Goal: Information Seeking & Learning: Learn about a topic

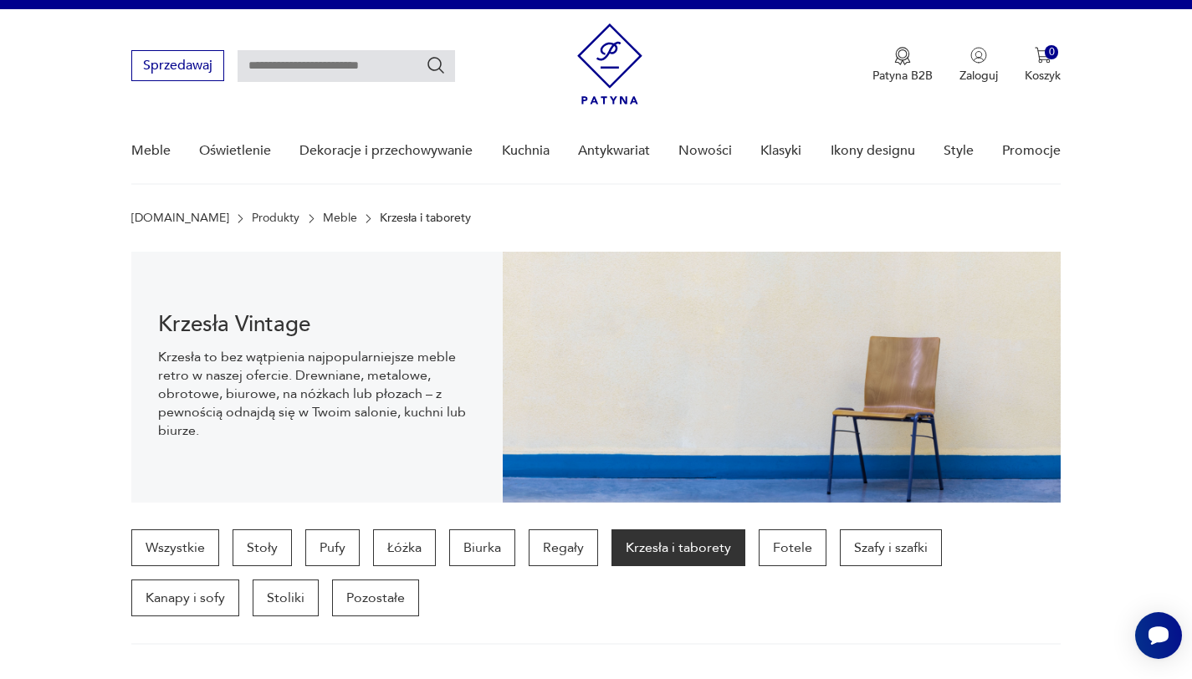
click at [324, 67] on input "text" at bounding box center [345, 66] width 217 height 32
type input "*****"
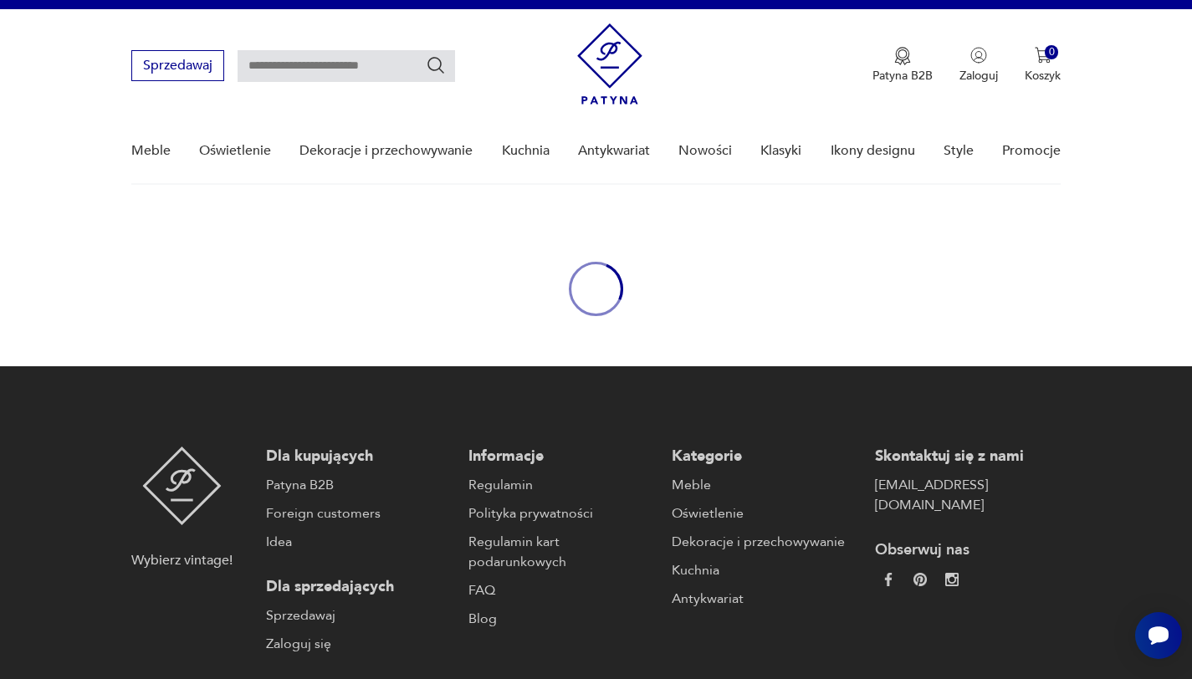
type input "*****"
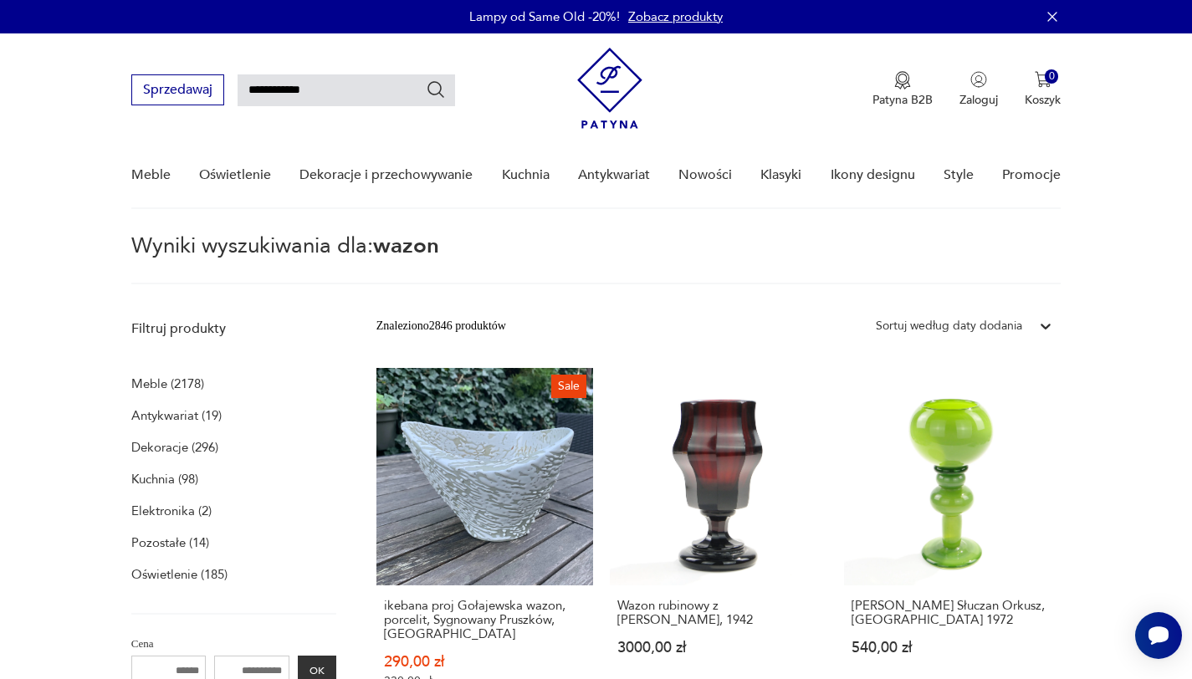
type input "**********"
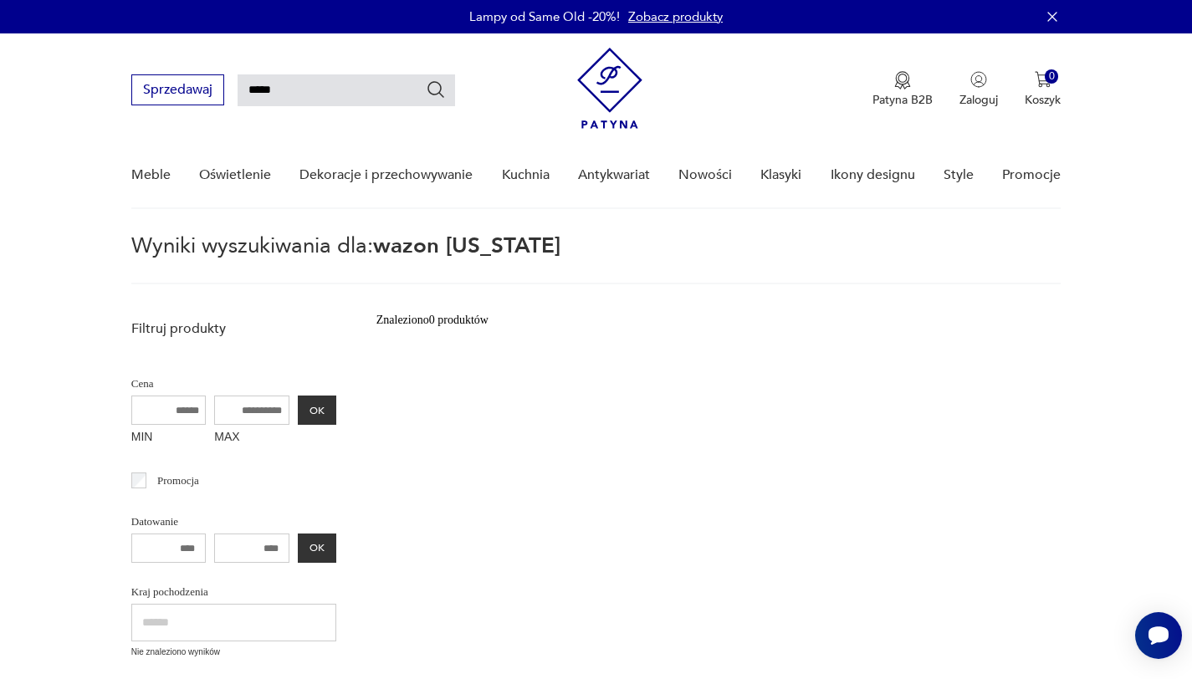
type input "*****"
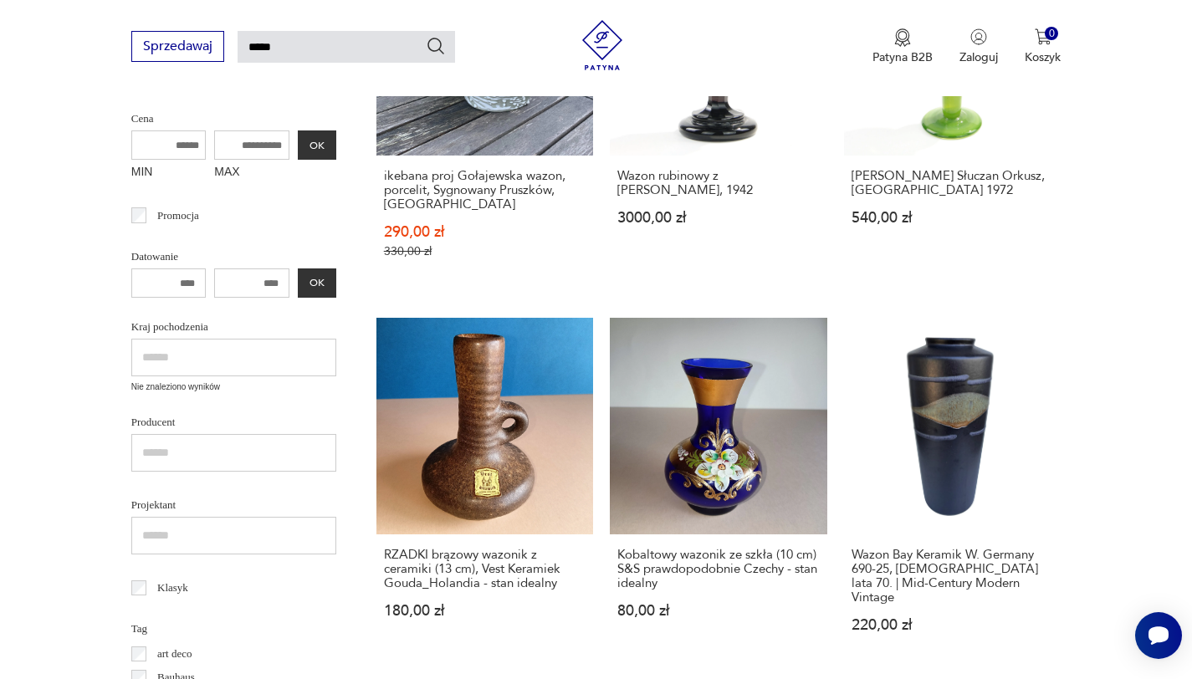
scroll to position [358, 0]
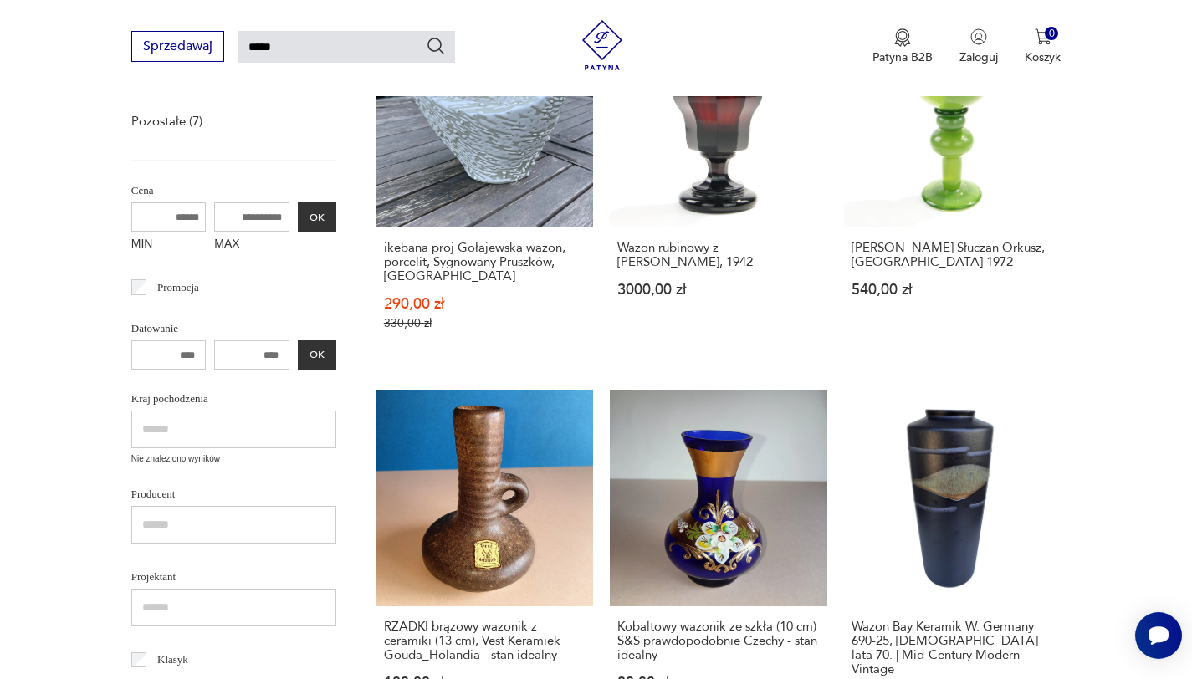
click at [215, 428] on input "text" at bounding box center [233, 430] width 205 height 38
type input "******"
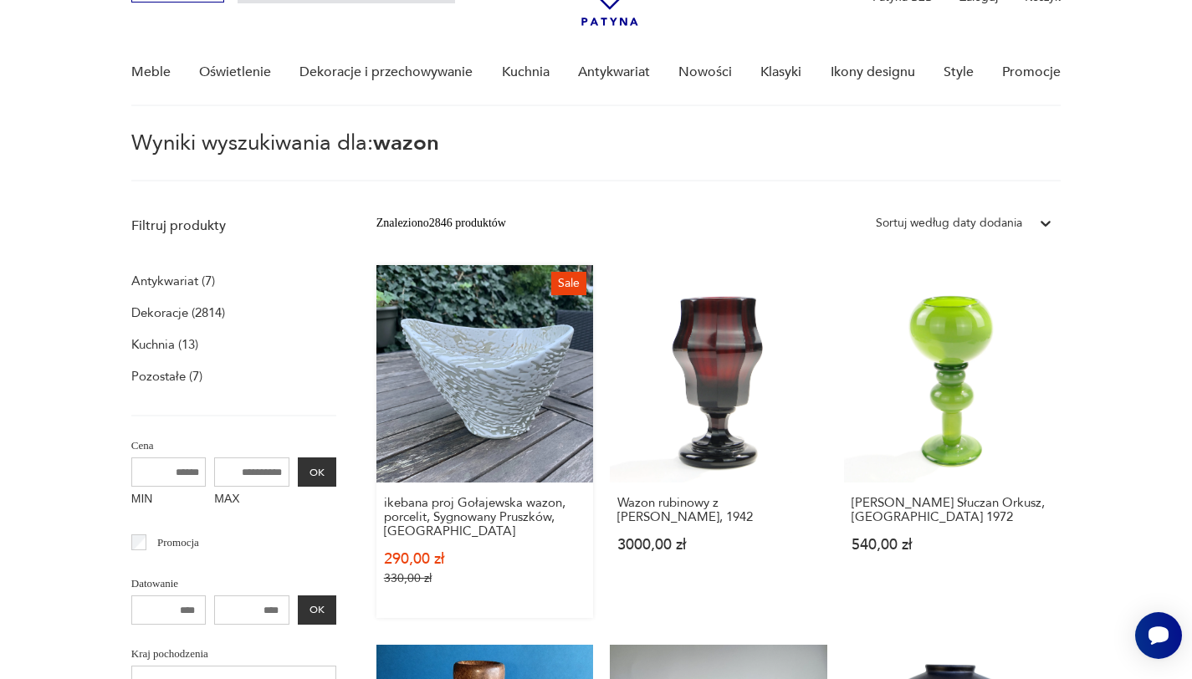
scroll to position [100, 0]
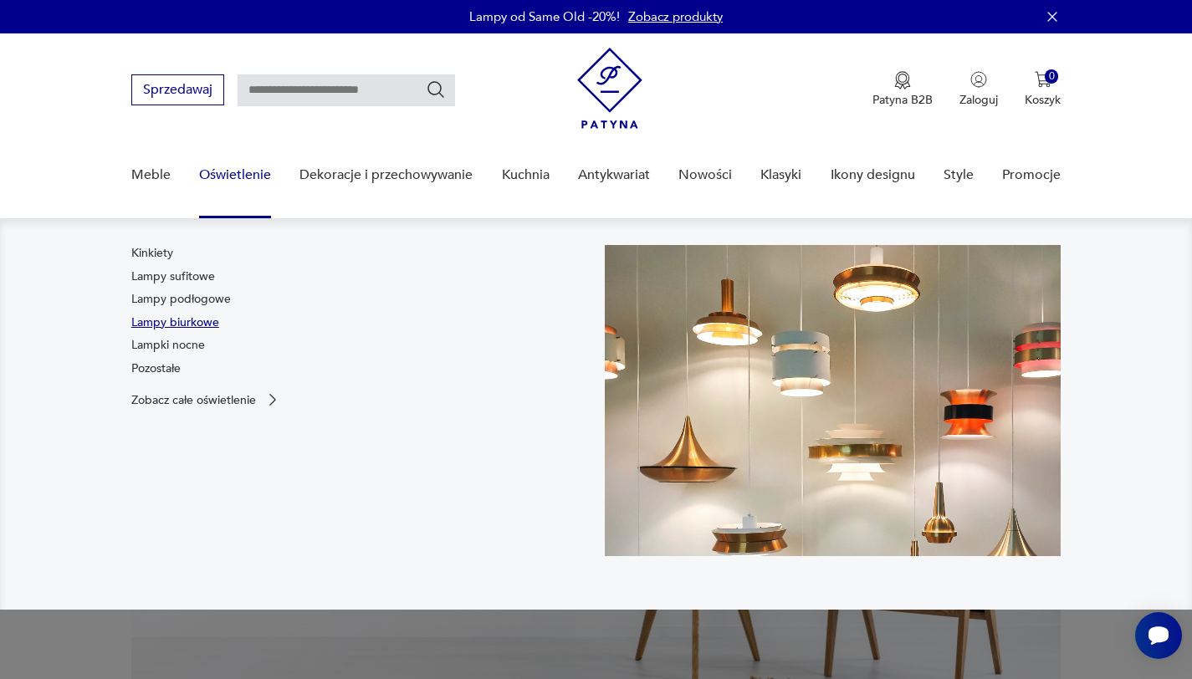
click at [200, 324] on link "Lampy biurkowe" at bounding box center [175, 322] width 88 height 17
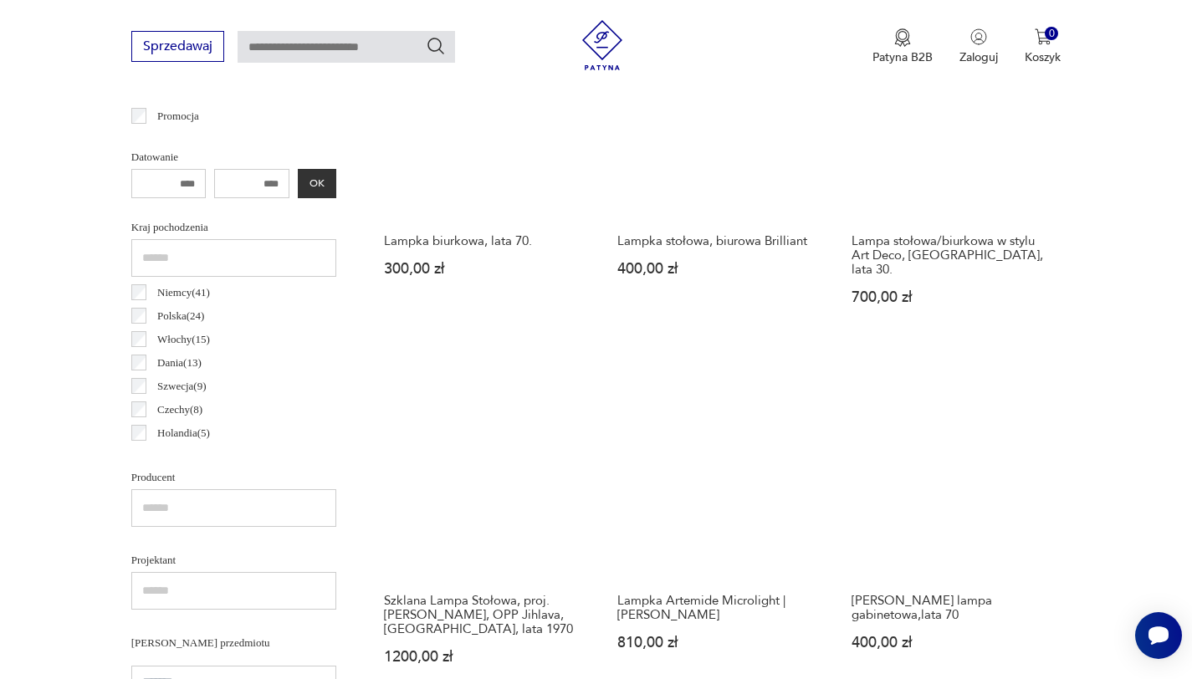
scroll to position [698, 0]
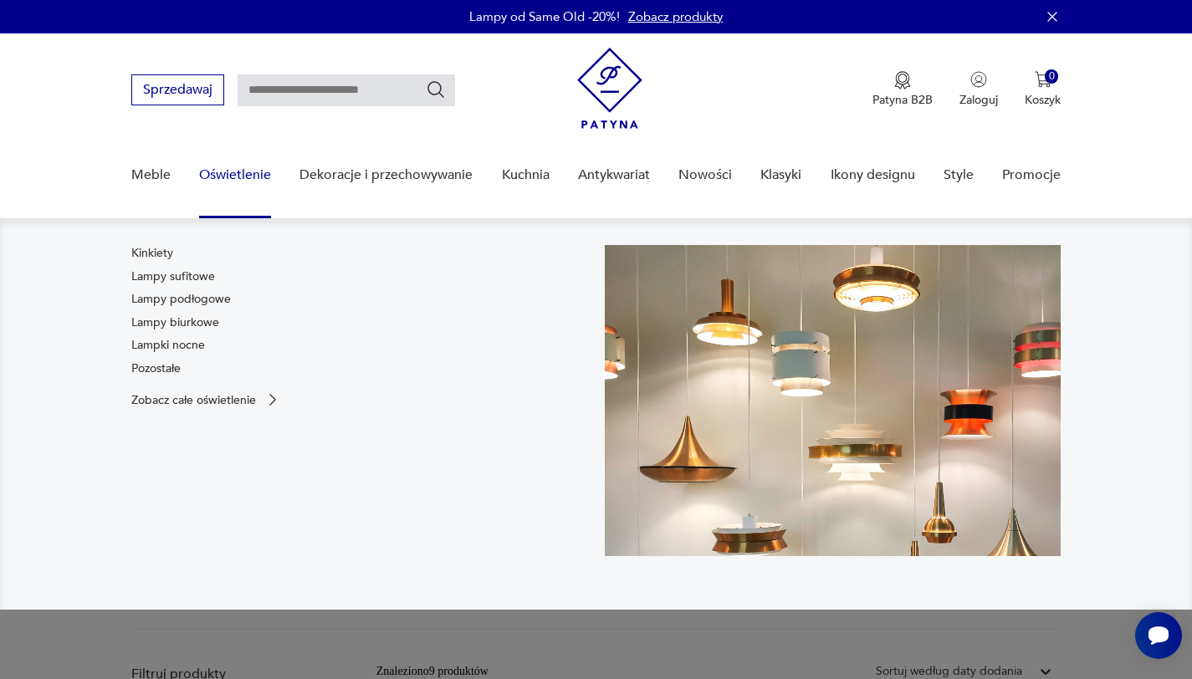
click at [224, 178] on link "Oświetlenie" at bounding box center [235, 175] width 72 height 64
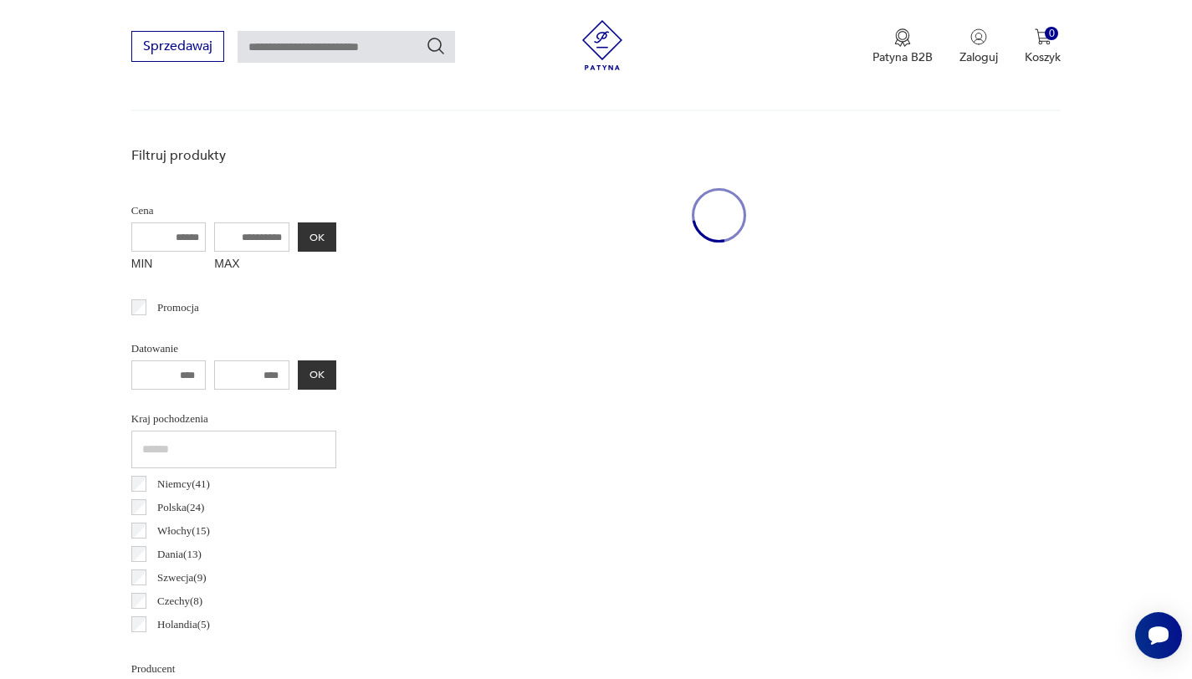
scroll to position [633, 0]
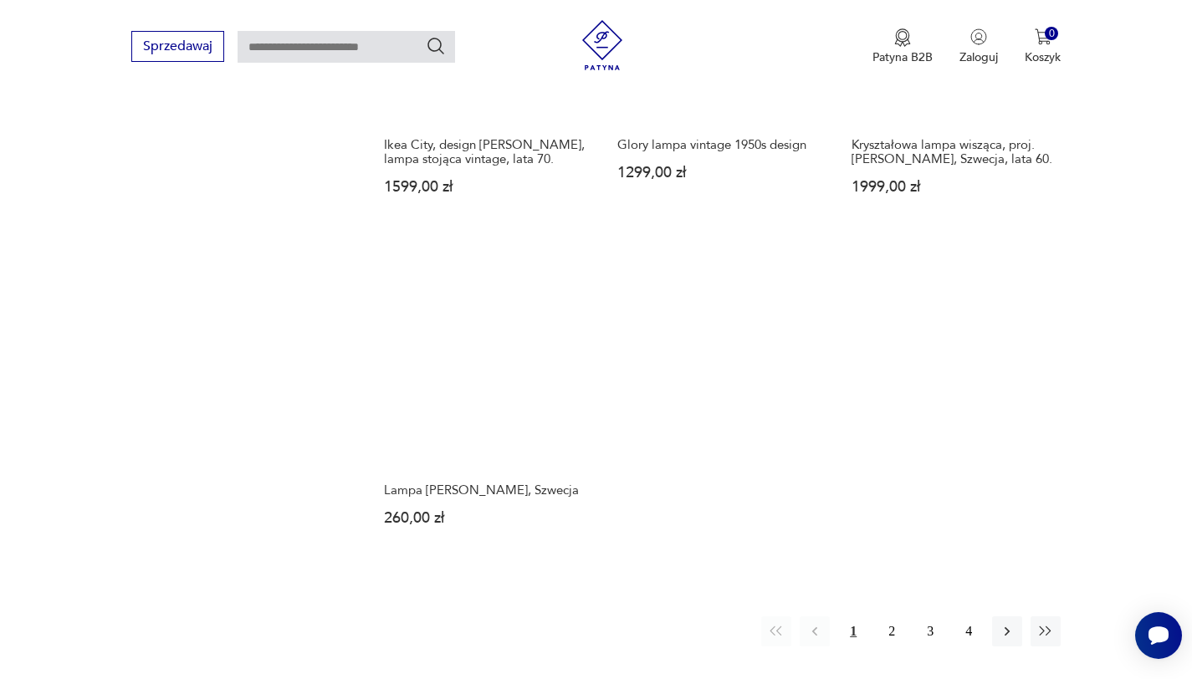
scroll to position [2507, 0]
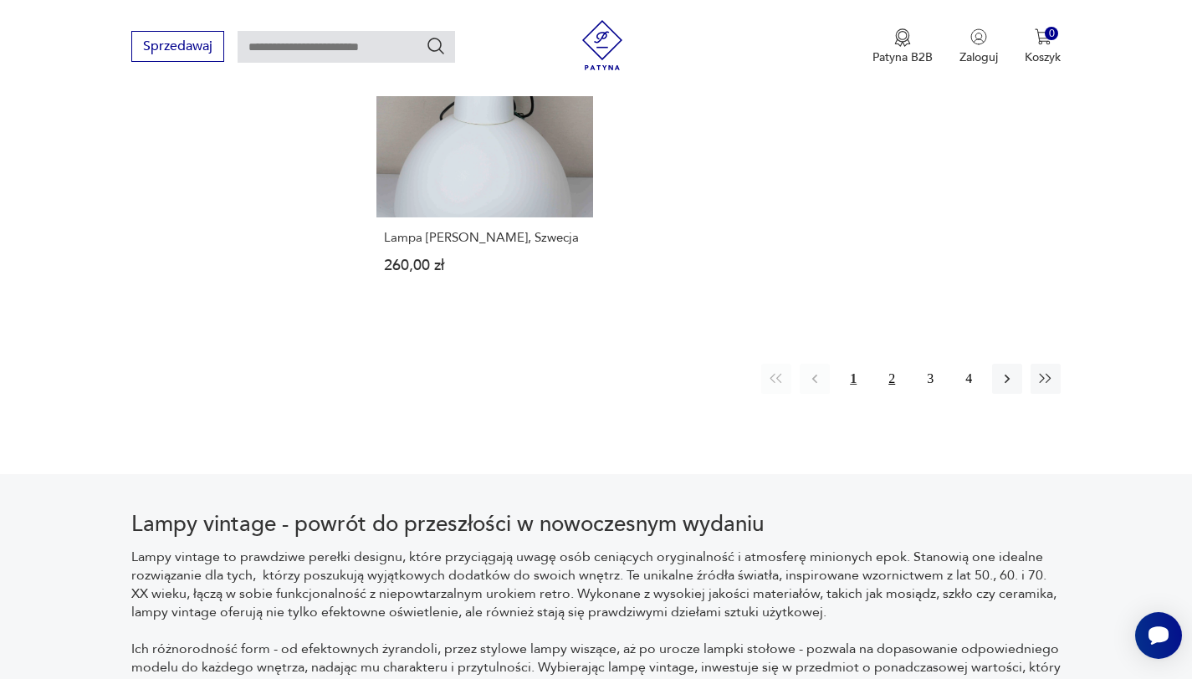
click at [883, 364] on button "2" at bounding box center [891, 379] width 30 height 30
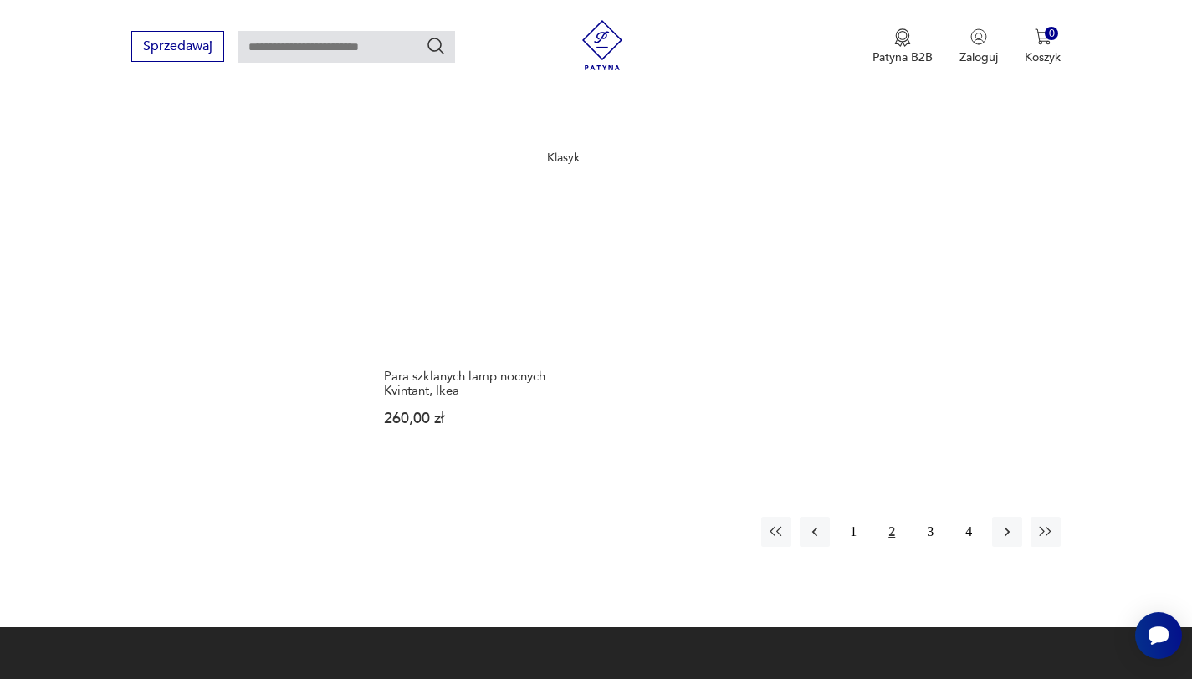
scroll to position [2518, 0]
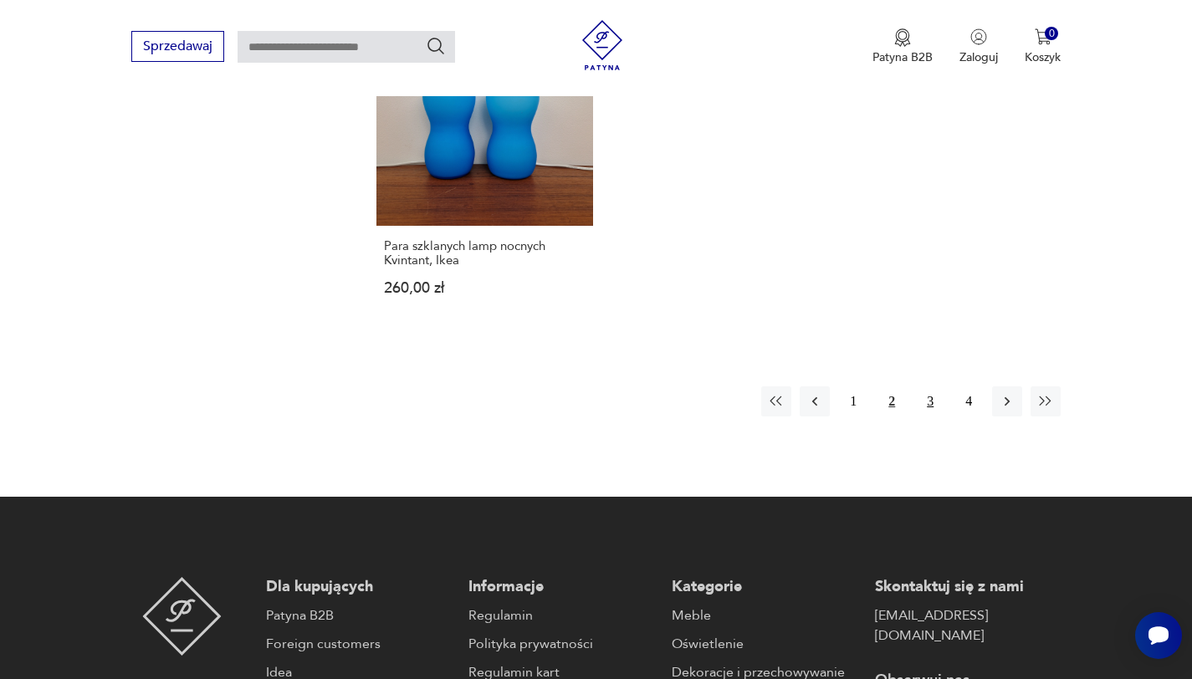
click at [923, 392] on button "3" at bounding box center [930, 401] width 30 height 30
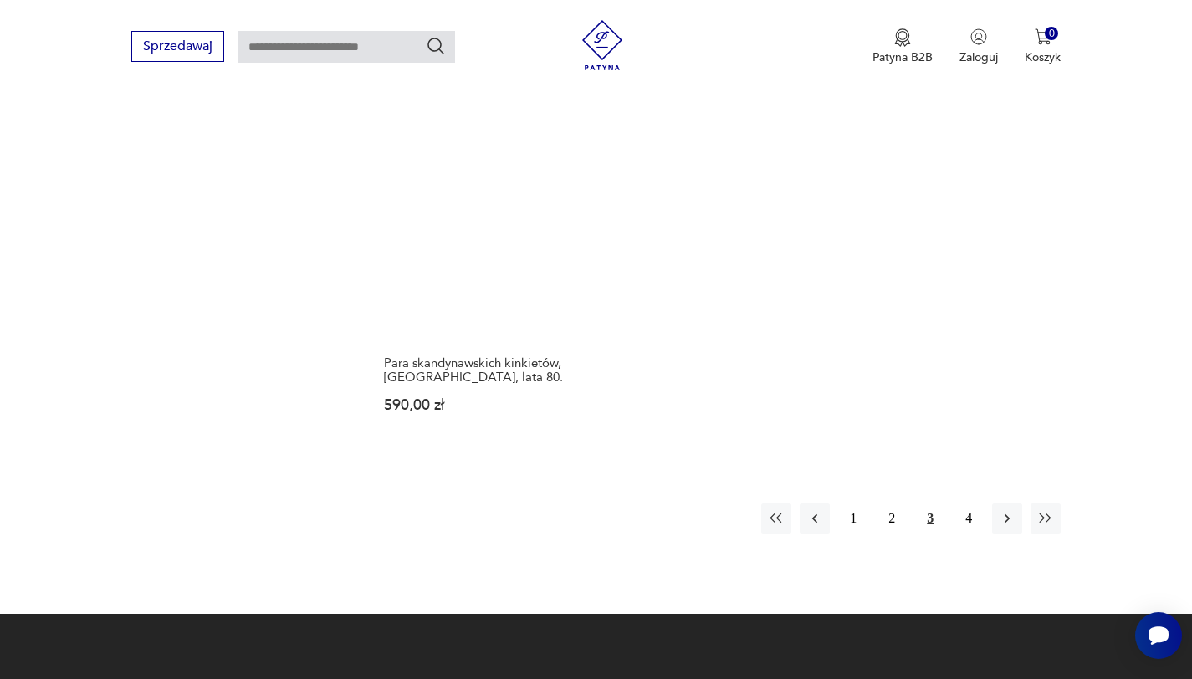
scroll to position [2375, 0]
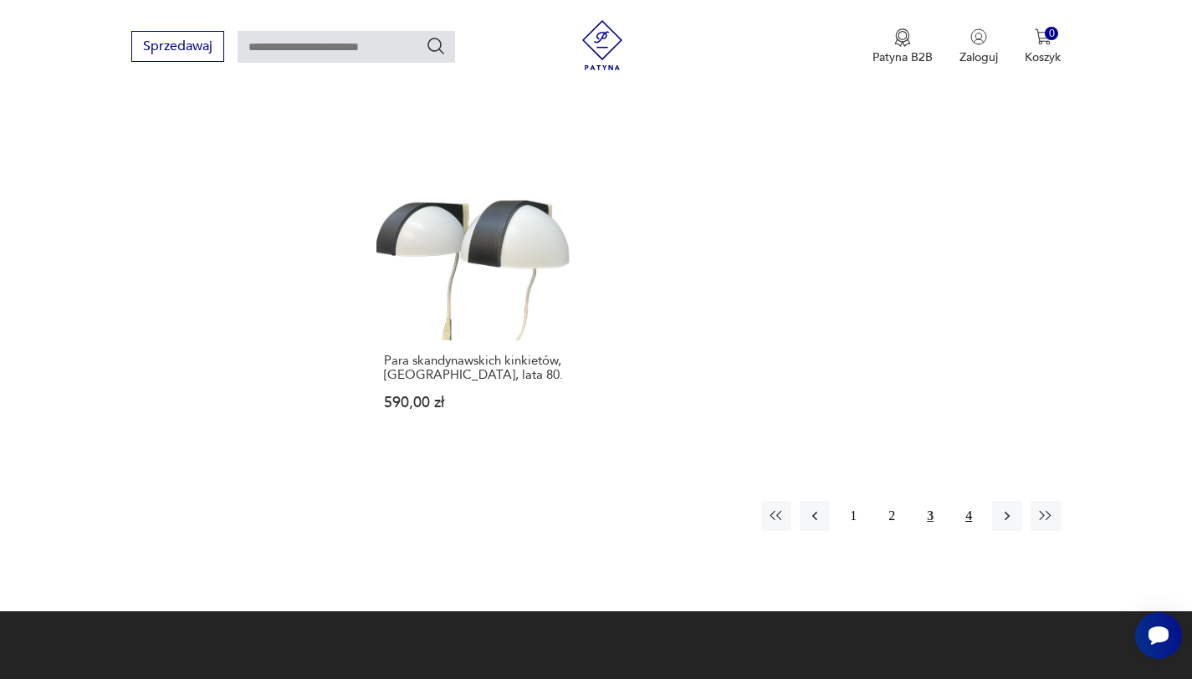
click at [963, 501] on button "4" at bounding box center [968, 516] width 30 height 30
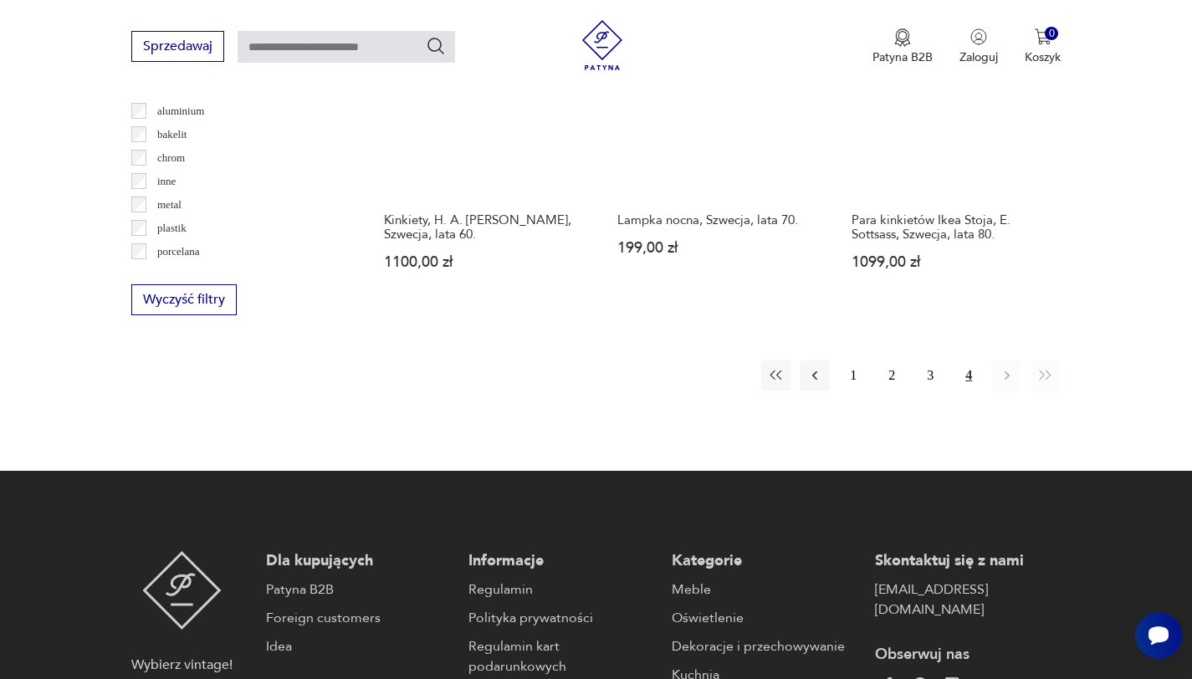
scroll to position [1874, 0]
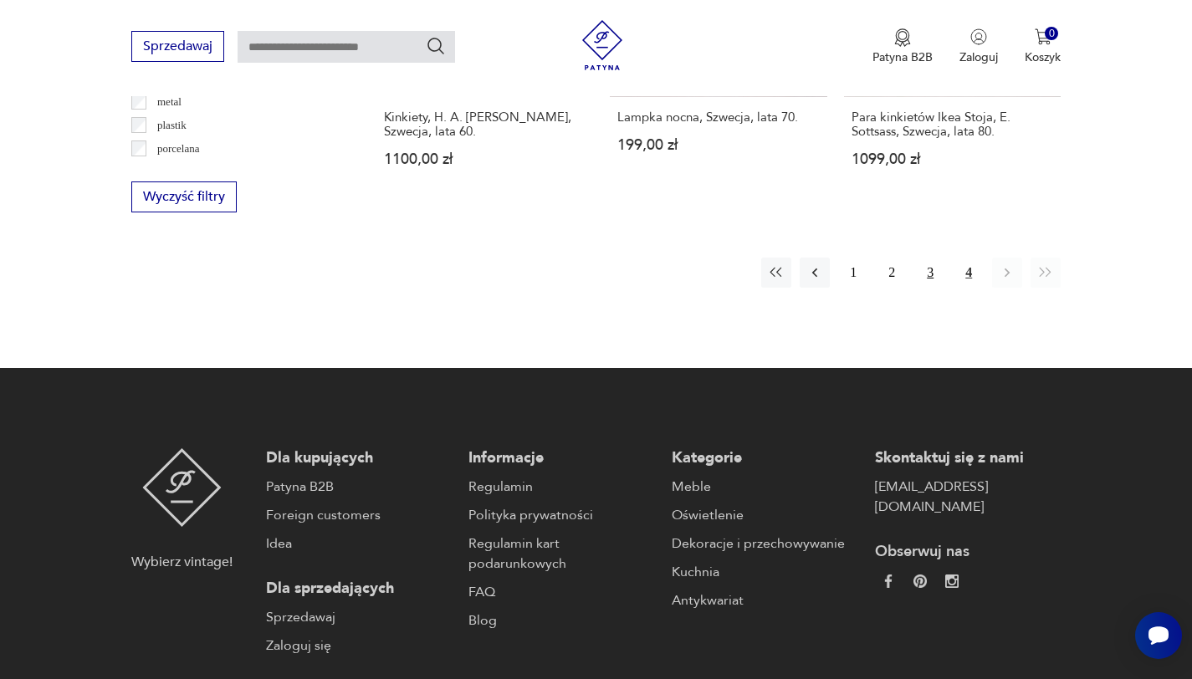
click at [931, 258] on button "3" at bounding box center [930, 273] width 30 height 30
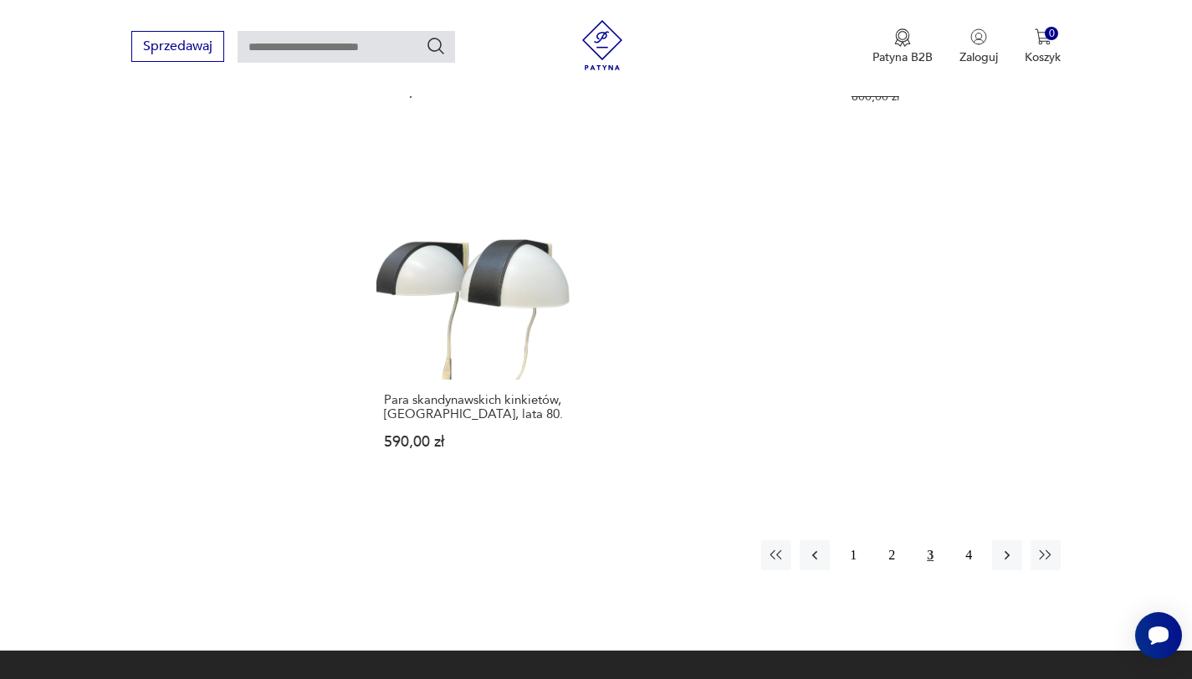
scroll to position [2449, 0]
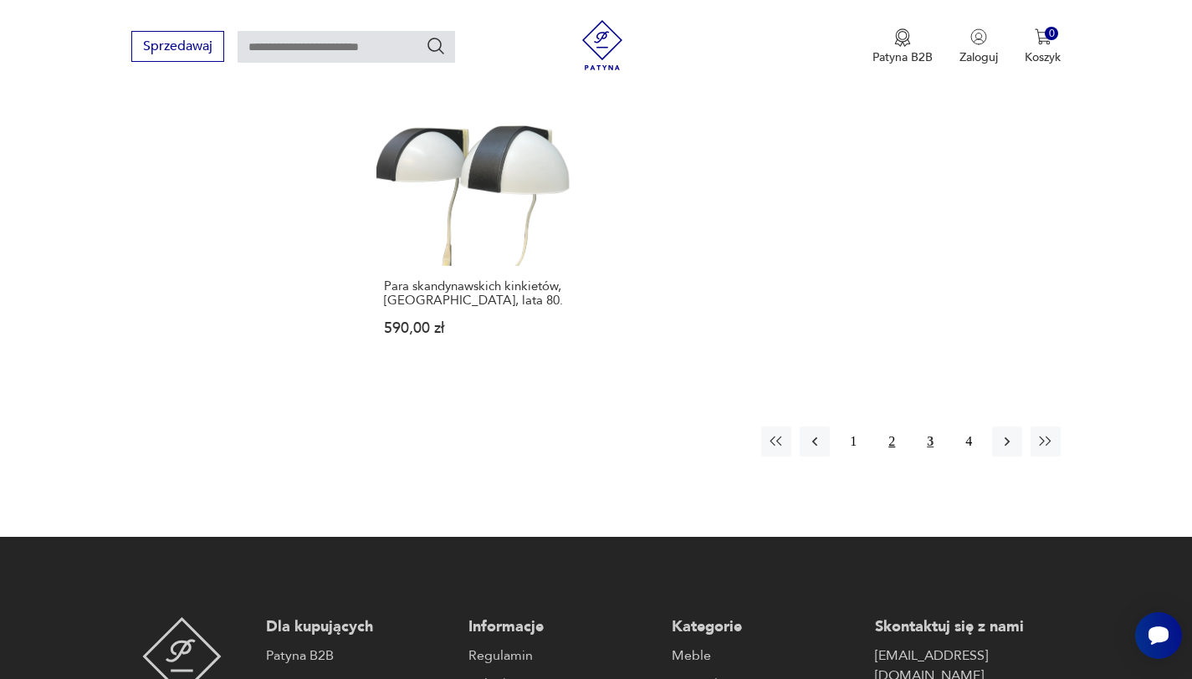
click at [893, 430] on button "2" at bounding box center [891, 441] width 30 height 30
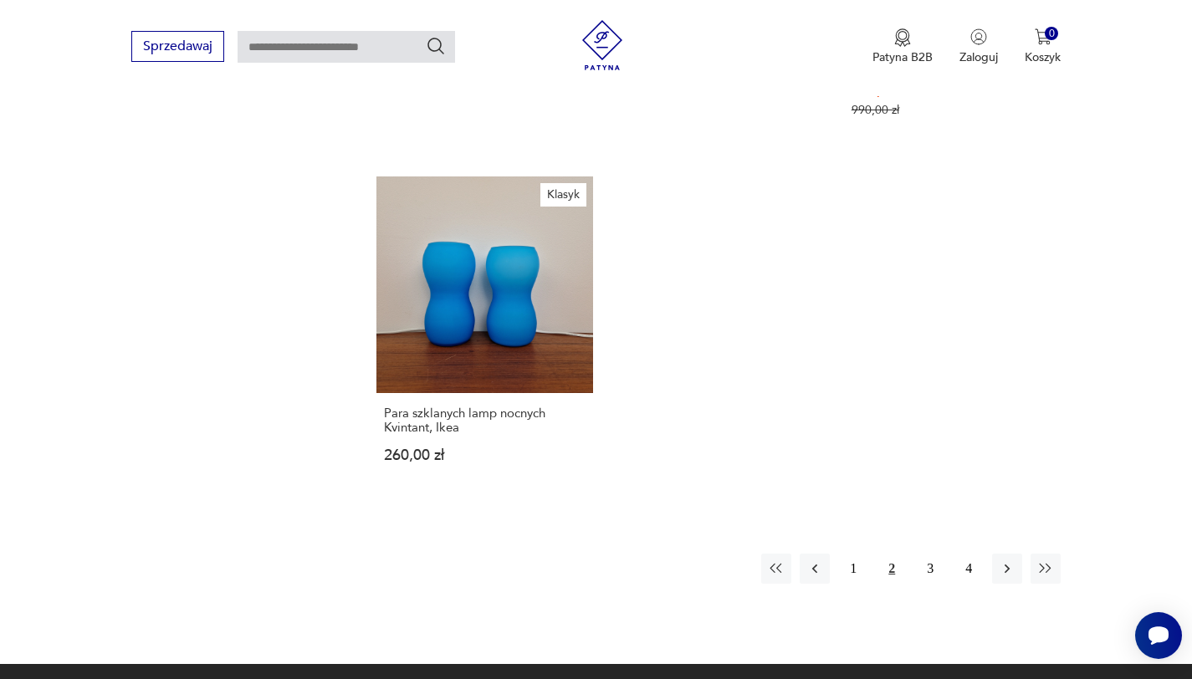
scroll to position [2540, 0]
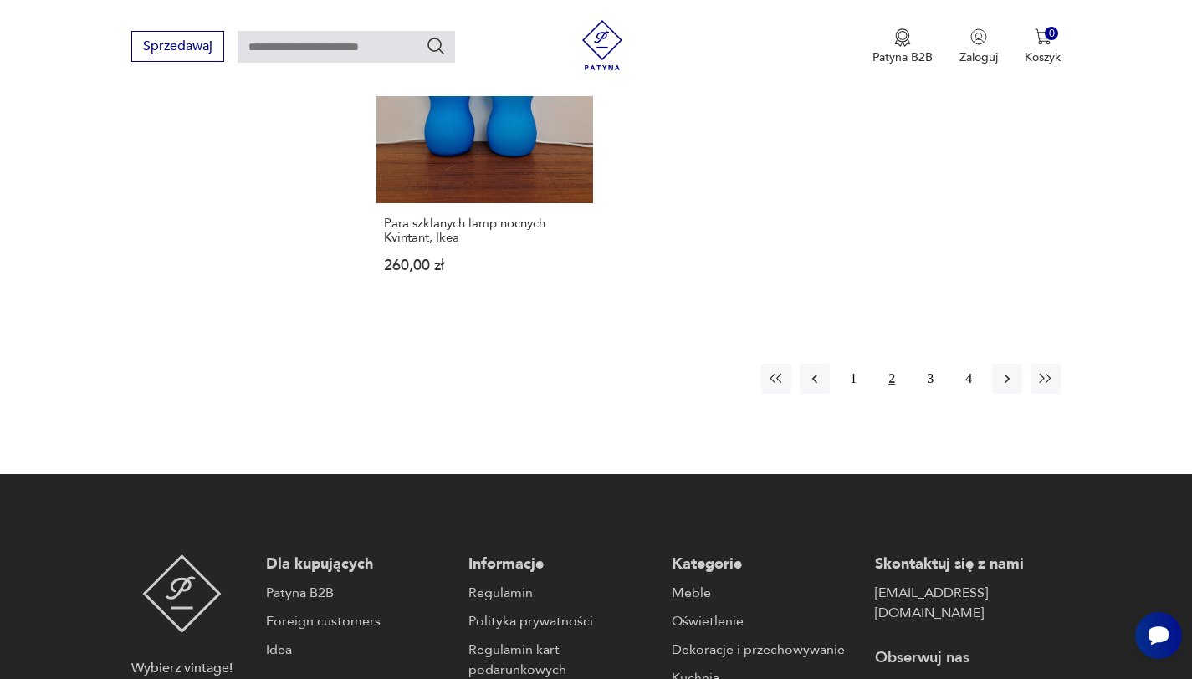
click at [836, 373] on div "1 2 3 4" at bounding box center [910, 379] width 299 height 30
click at [857, 366] on button "1" at bounding box center [853, 379] width 30 height 30
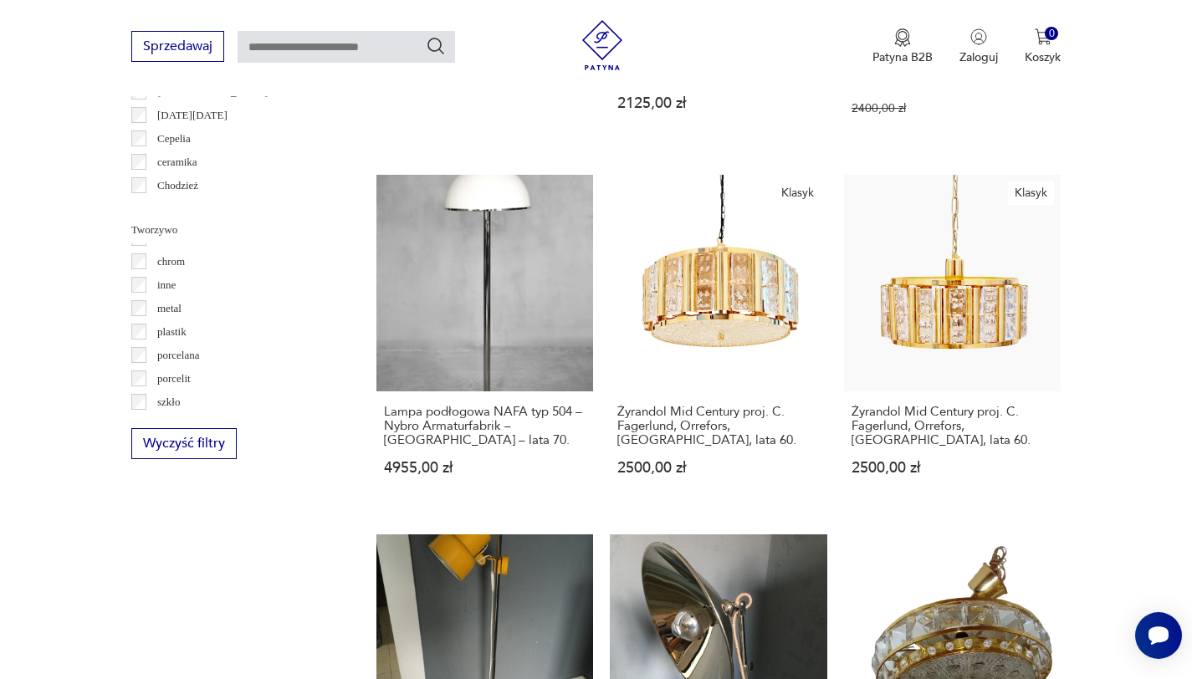
scroll to position [43, 0]
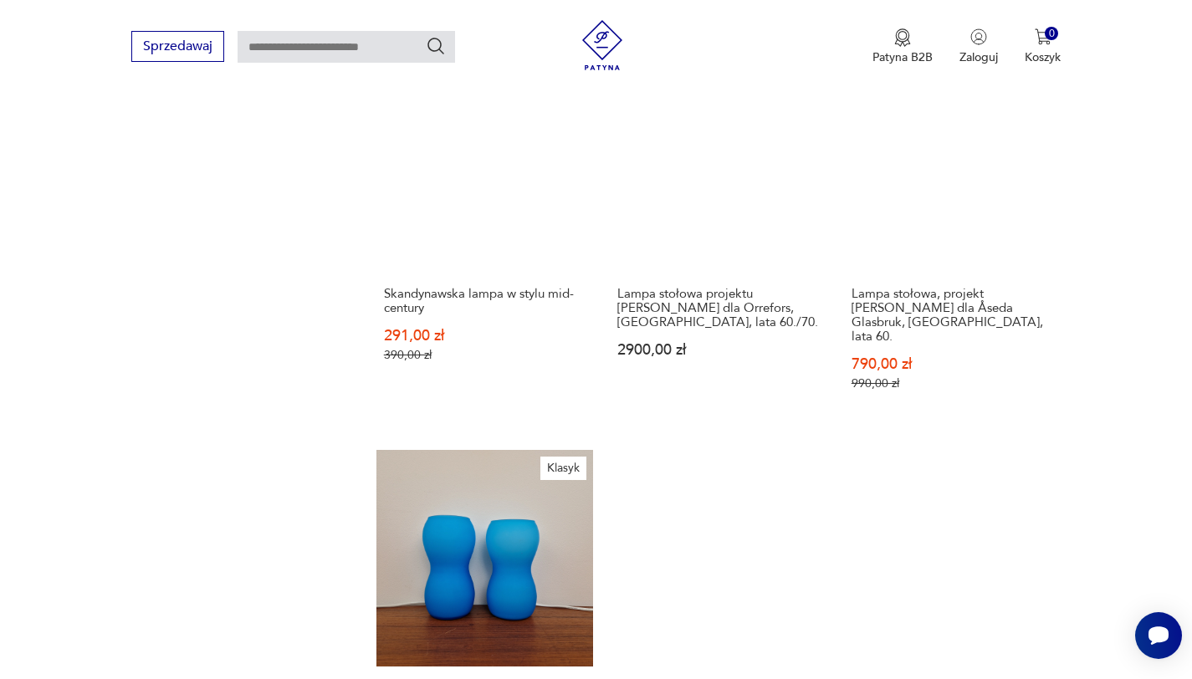
scroll to position [453, 0]
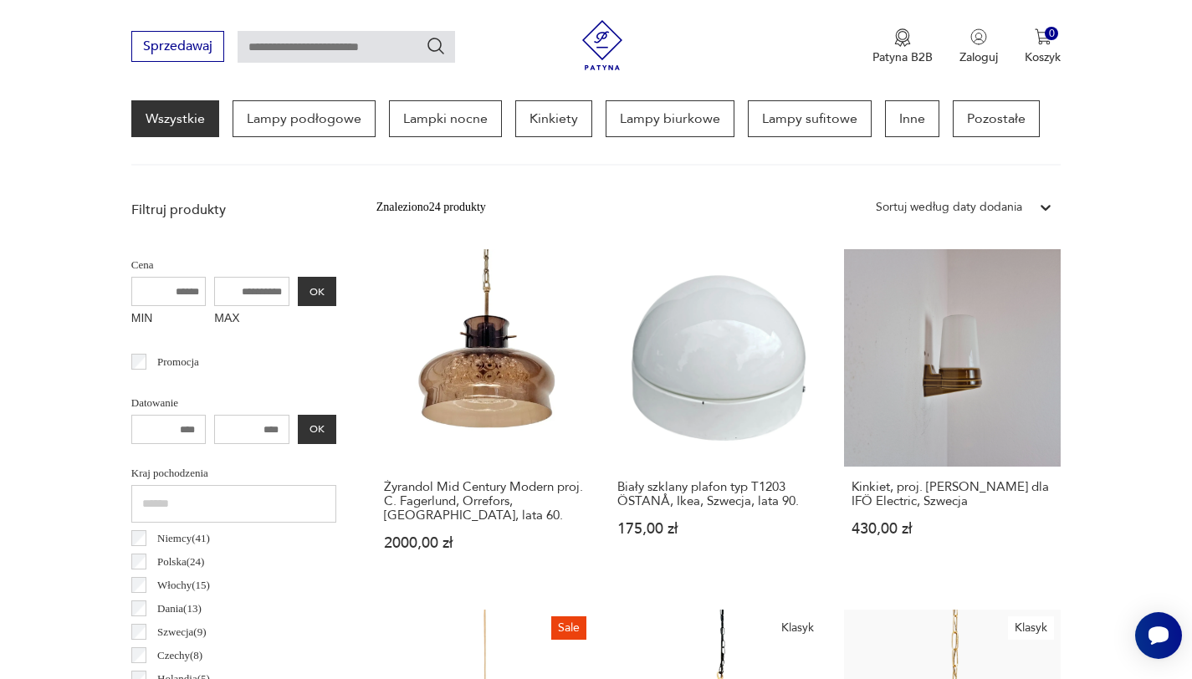
scroll to position [394, 0]
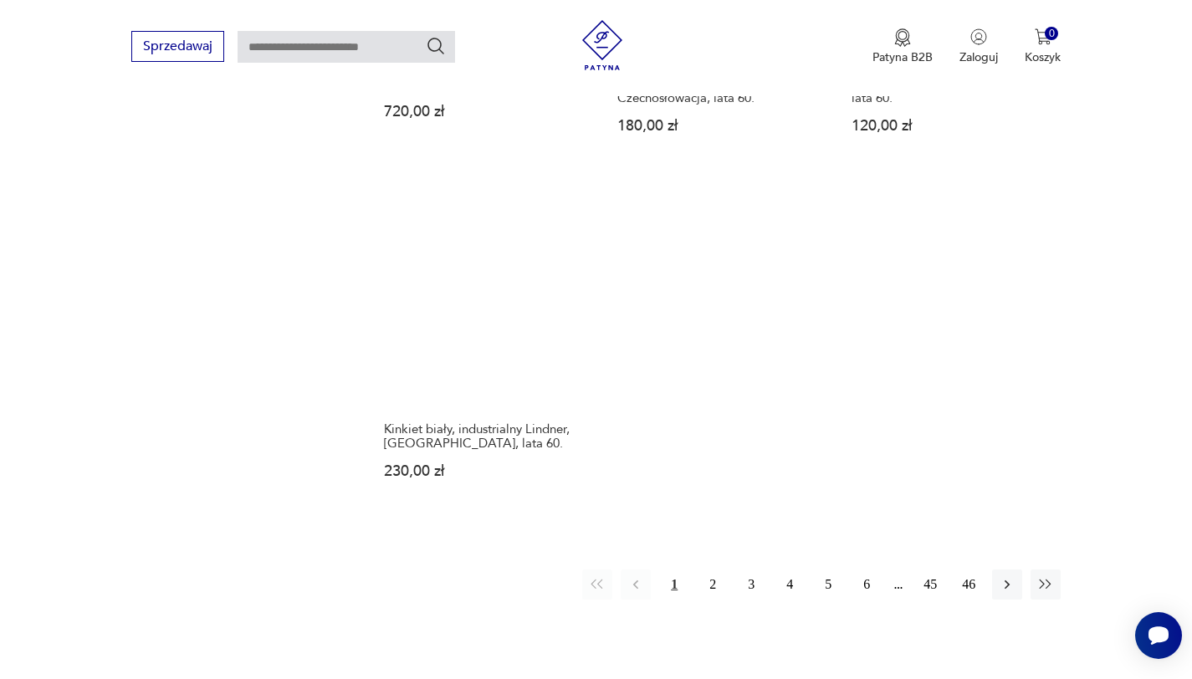
scroll to position [2536, 0]
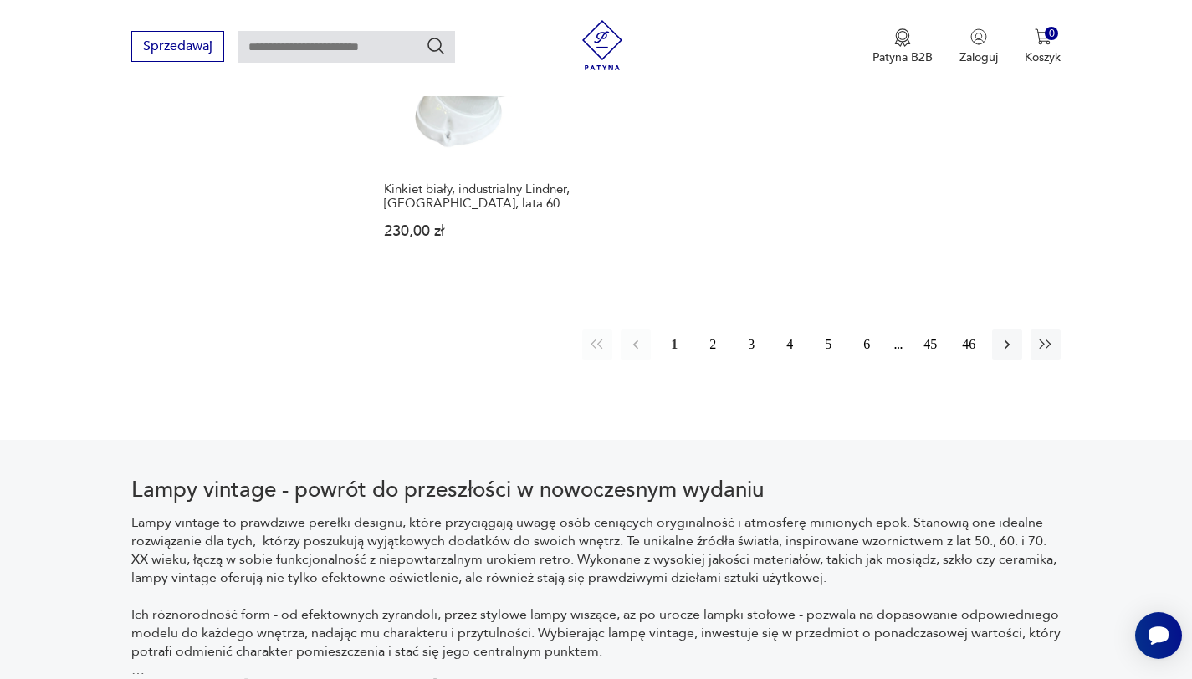
click at [717, 329] on button "2" at bounding box center [712, 344] width 30 height 30
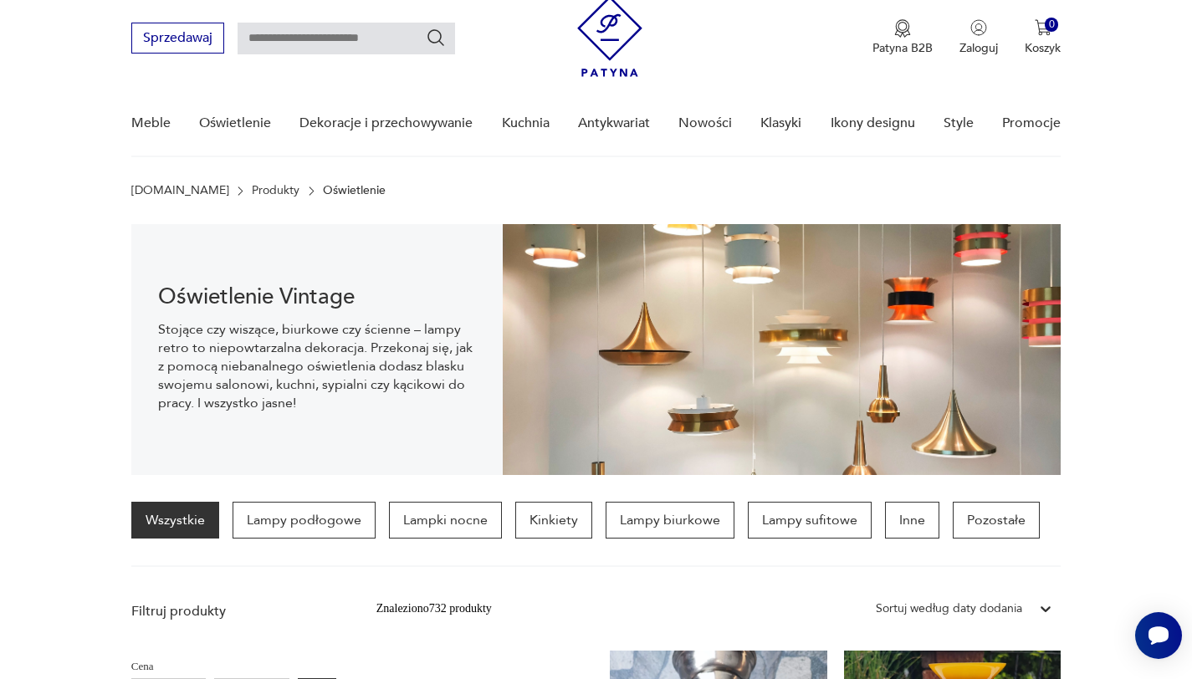
scroll to position [51, 0]
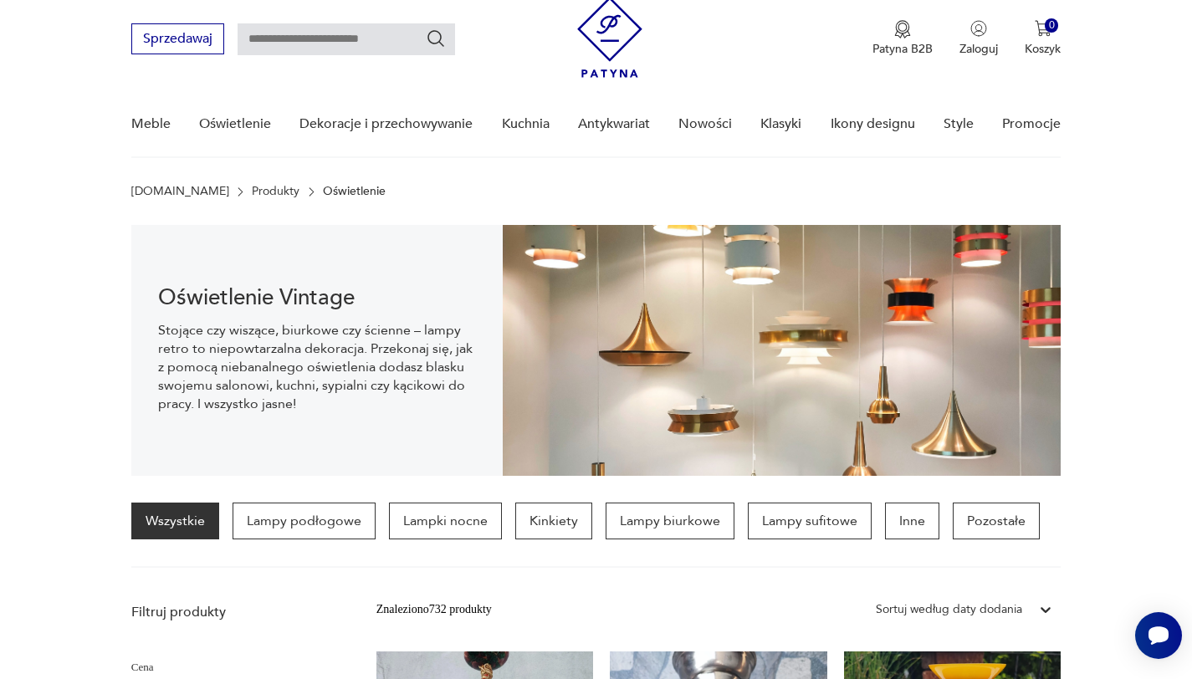
click at [299, 49] on input "text" at bounding box center [345, 39] width 217 height 32
type input "**********"
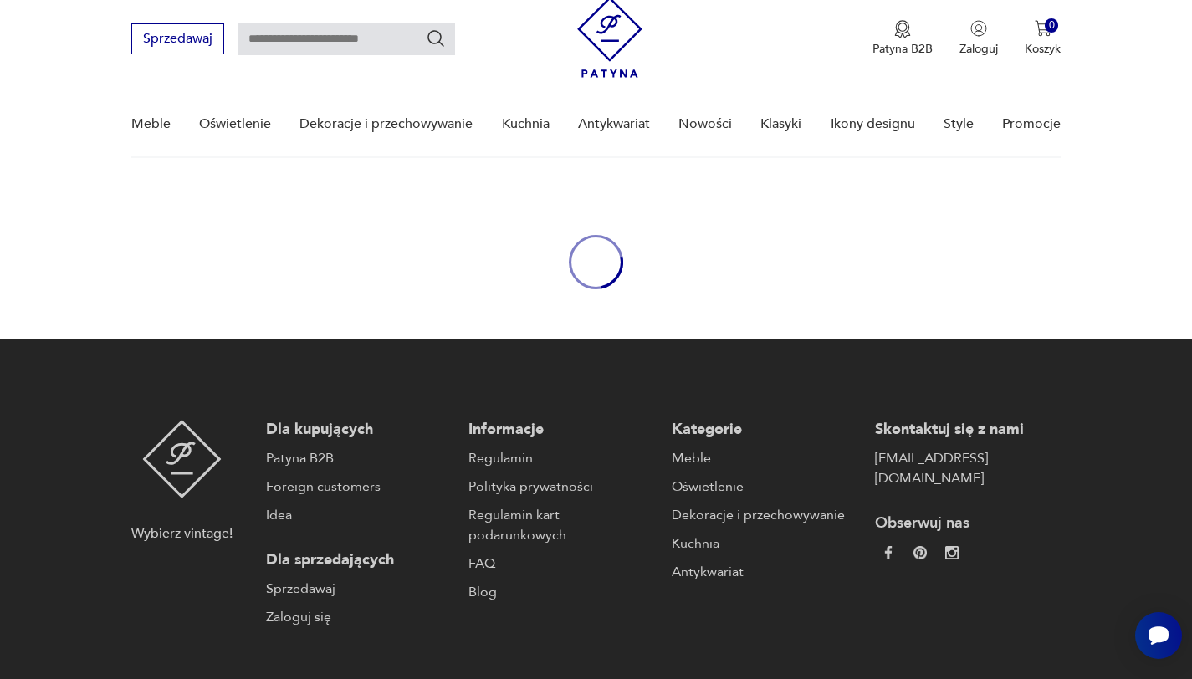
type input "**********"
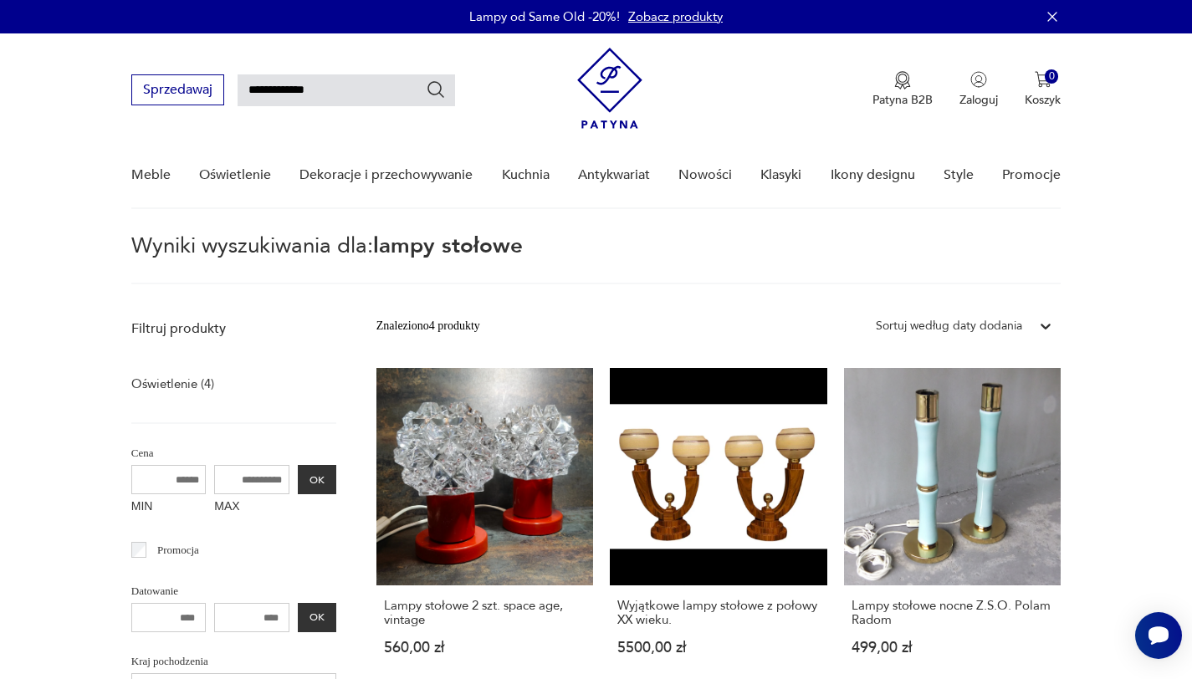
drag, startPoint x: 340, startPoint y: 89, endPoint x: 284, endPoint y: 86, distance: 55.2
click at [284, 89] on input "**********" at bounding box center [345, 90] width 217 height 32
type input "**********"
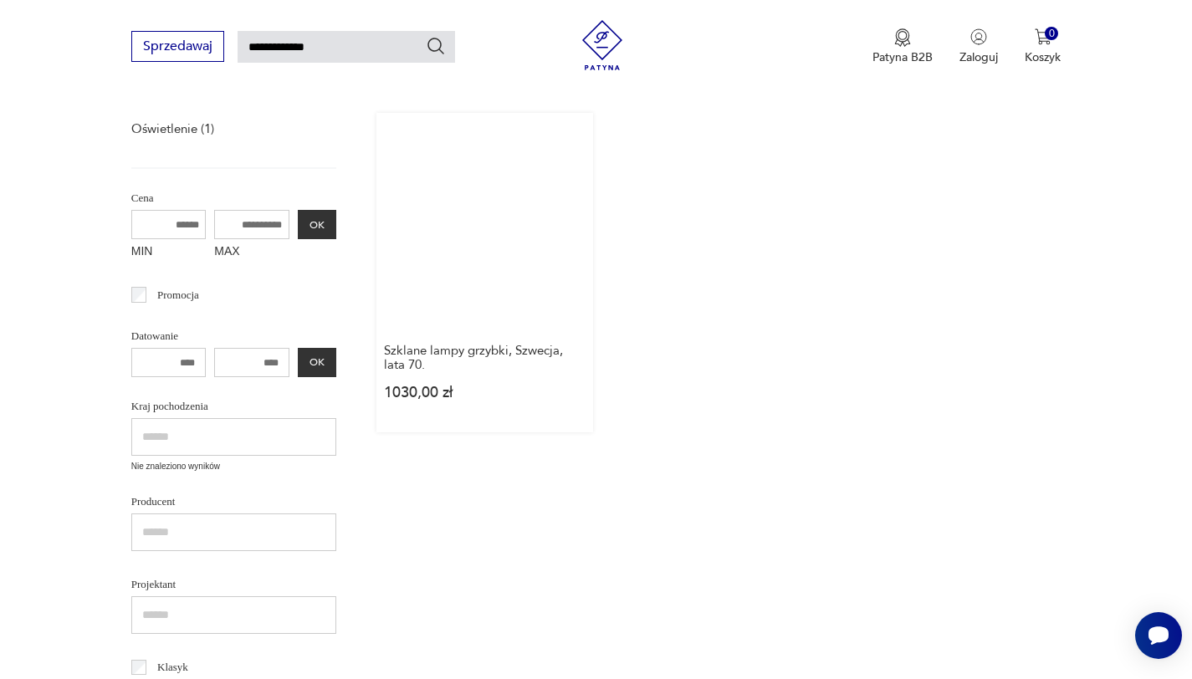
scroll to position [253, 0]
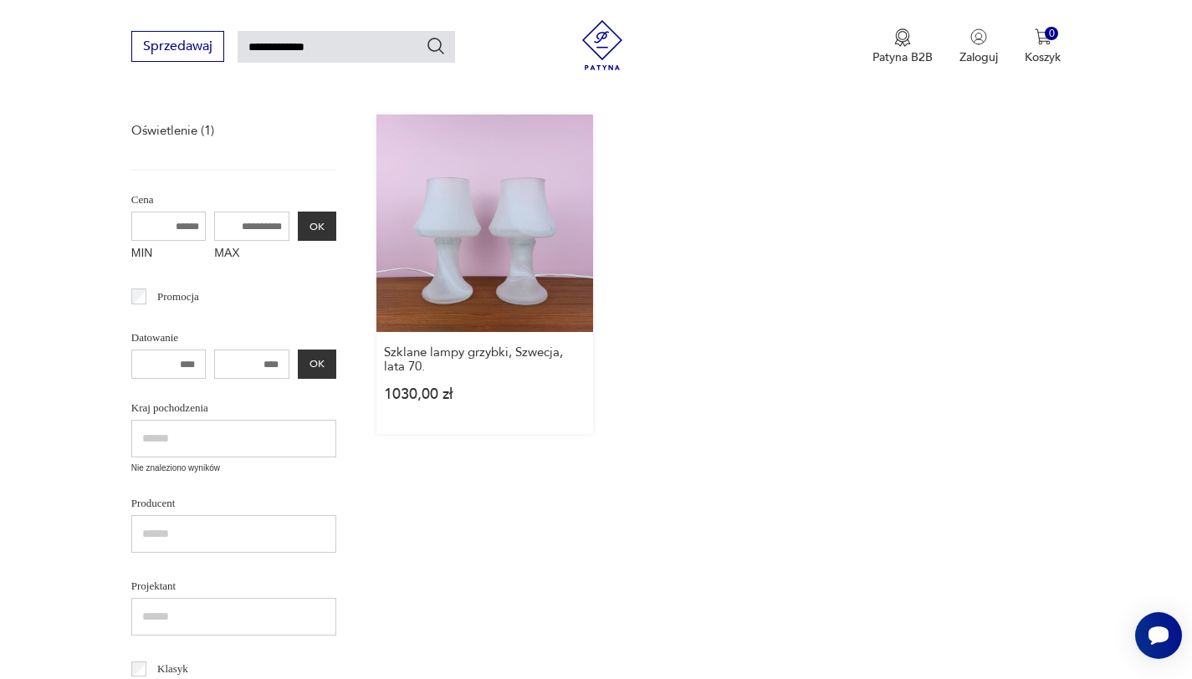
click at [478, 240] on link "Szklane lampy grzybki, Szwecja, lata 70. 1030,00 zł" at bounding box center [484, 274] width 217 height 319
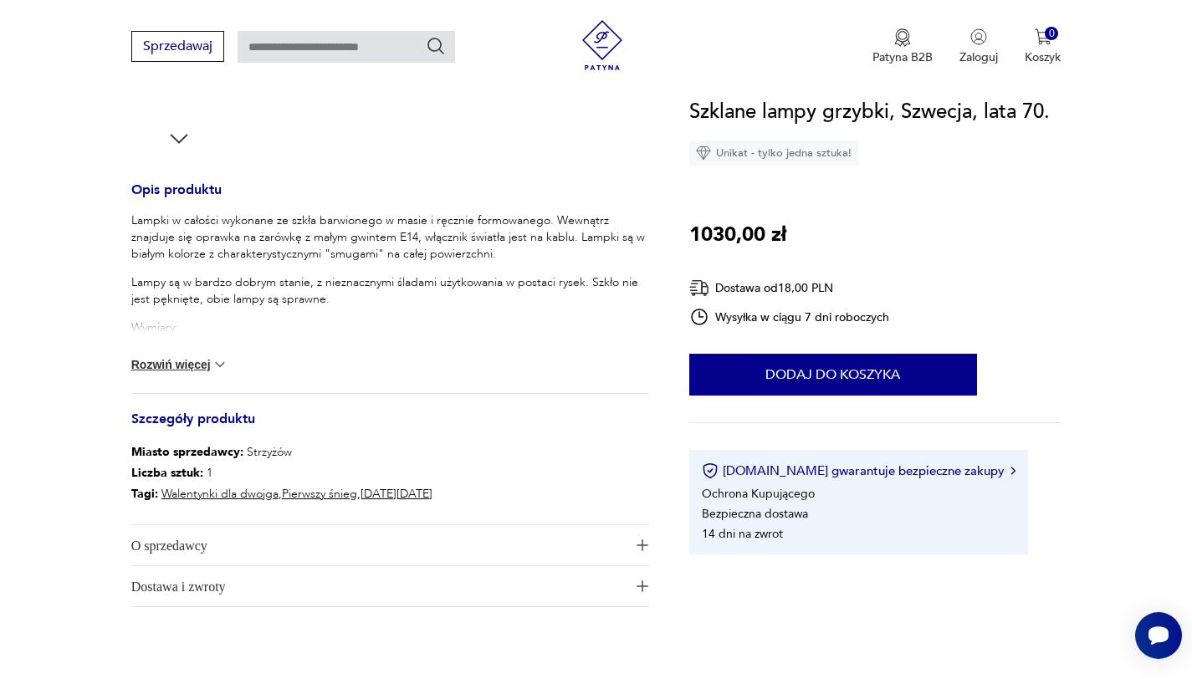
scroll to position [625, 0]
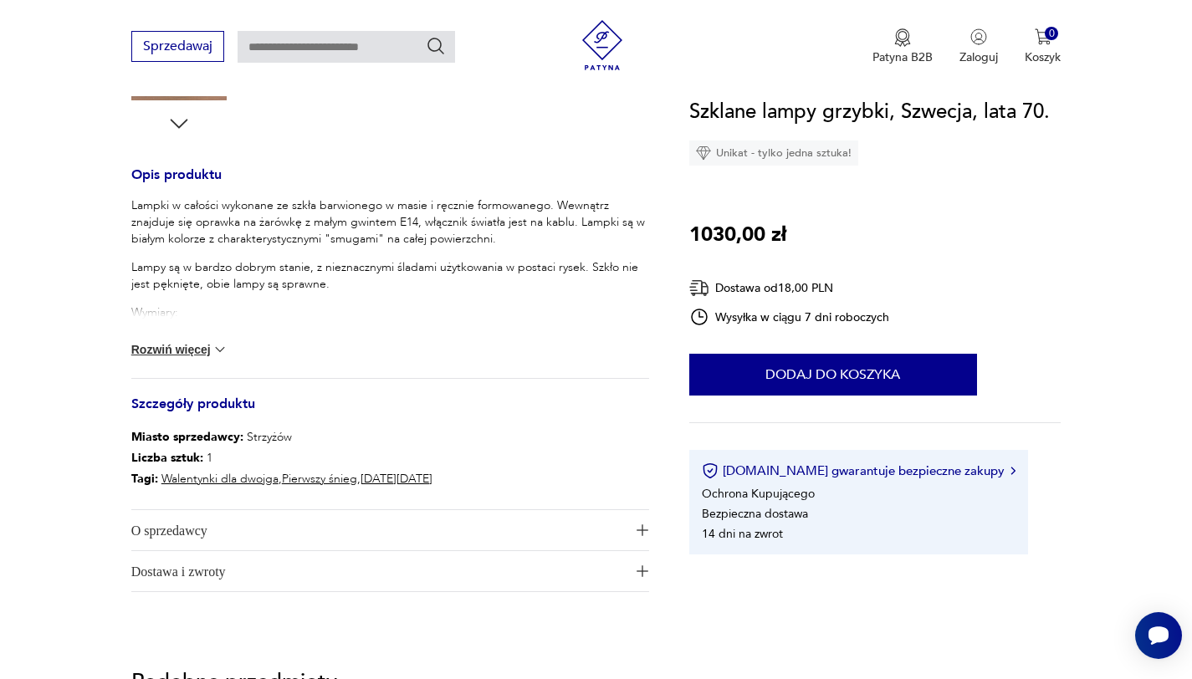
click at [185, 356] on button "Rozwiń więcej" at bounding box center [179, 349] width 97 height 17
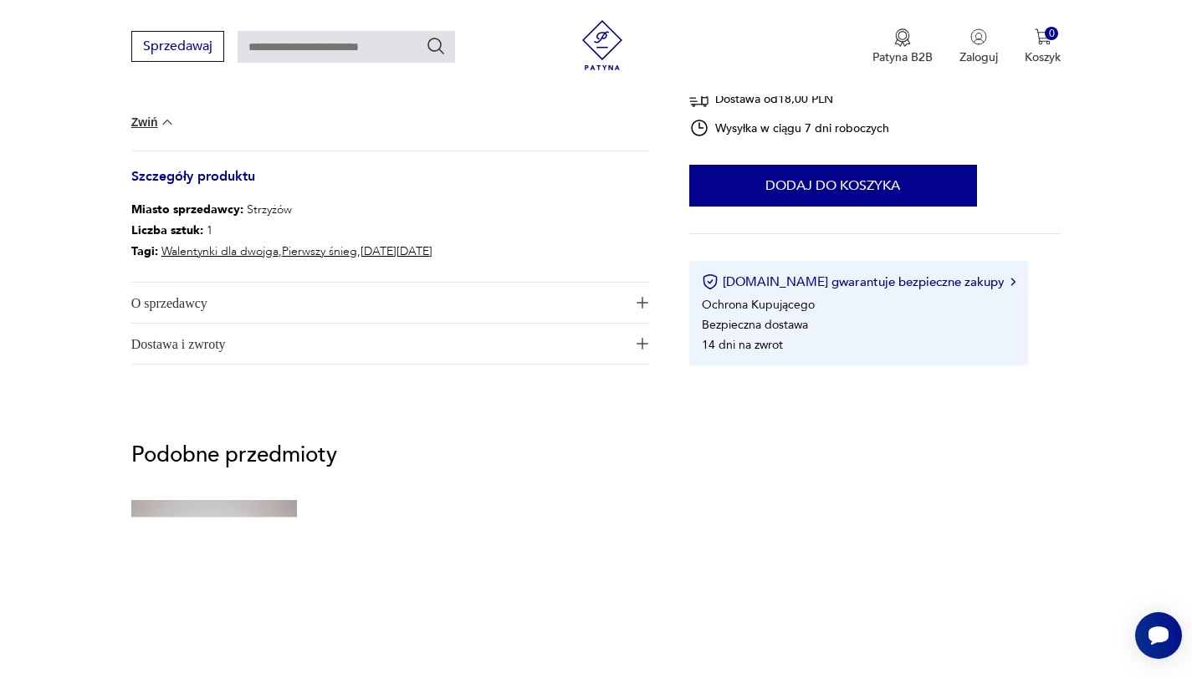
scroll to position [865, 0]
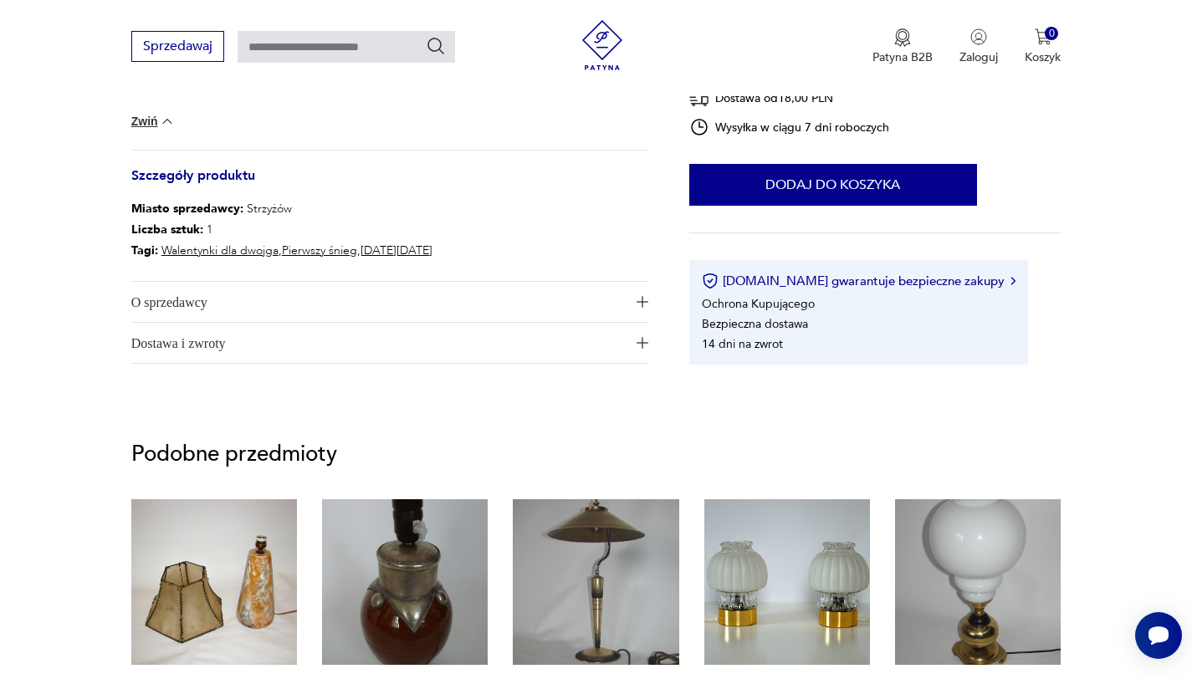
click at [214, 308] on span "O sprzedawcy" at bounding box center [378, 302] width 494 height 40
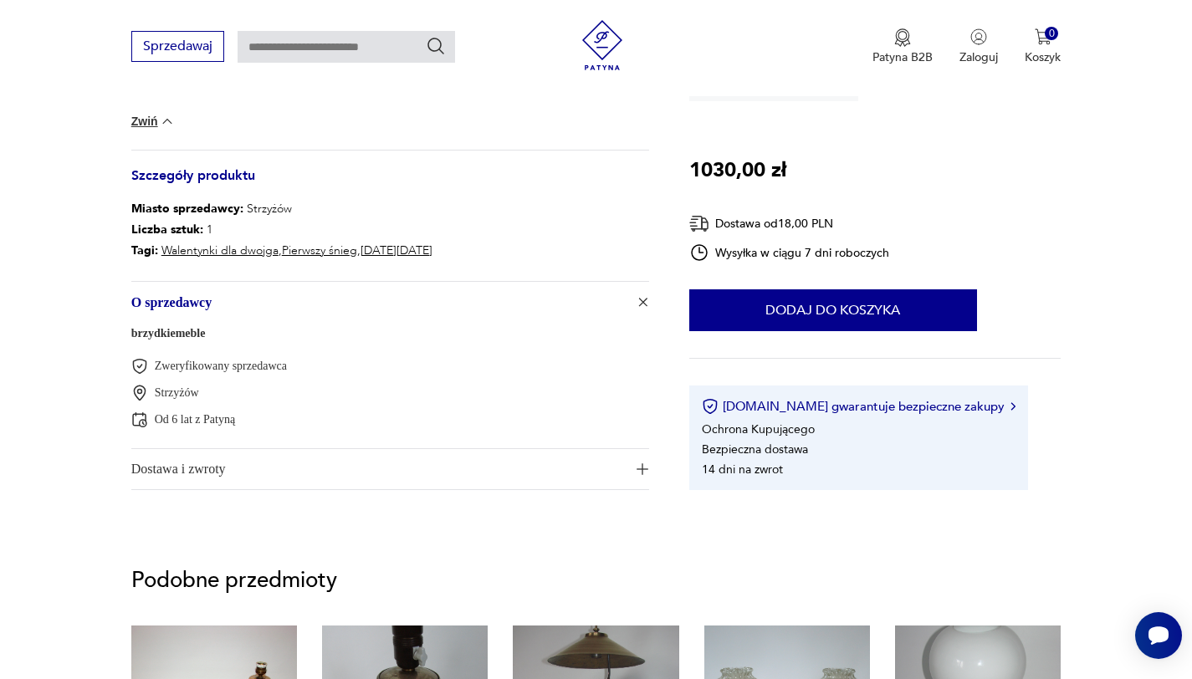
click at [193, 473] on span "Dostawa i zwroty" at bounding box center [378, 469] width 494 height 40
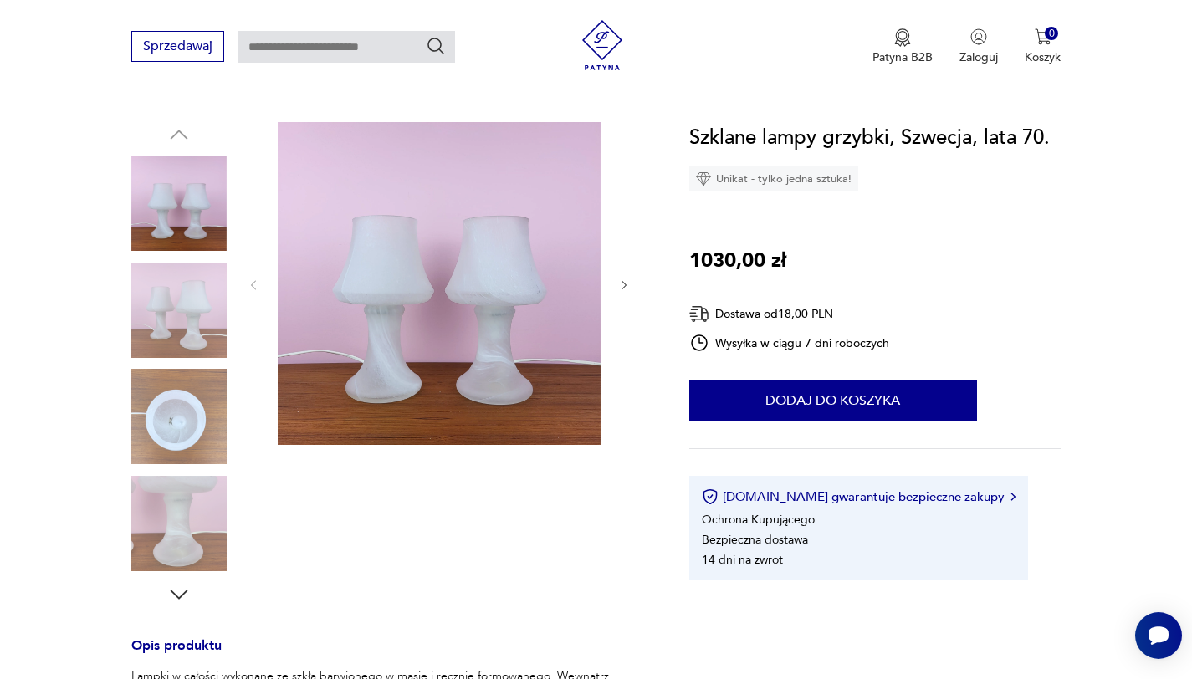
scroll to position [133, 0]
